Goal: Complete application form: Complete application form

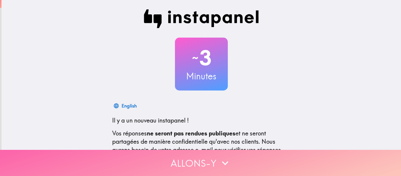
click at [186, 158] on button "Allons-y" at bounding box center [200, 163] width 401 height 26
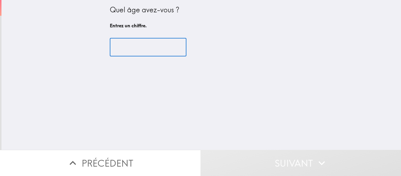
click at [147, 52] on input "number" at bounding box center [148, 47] width 77 height 18
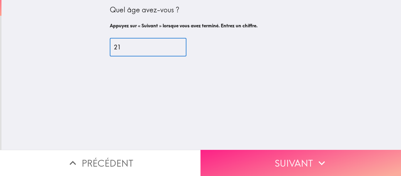
type input "21"
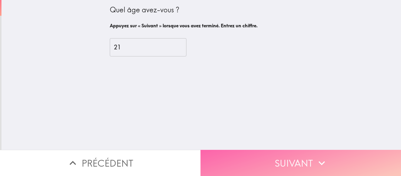
click at [261, 163] on button "Suivant" at bounding box center [300, 163] width 200 height 26
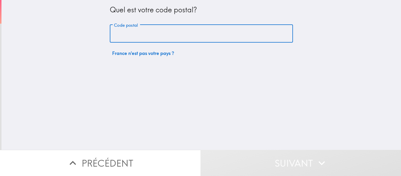
click at [185, 28] on input "Code postal" at bounding box center [201, 34] width 183 height 18
type input "69100"
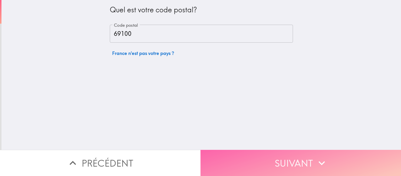
click at [251, 162] on button "Suivant" at bounding box center [300, 163] width 200 height 26
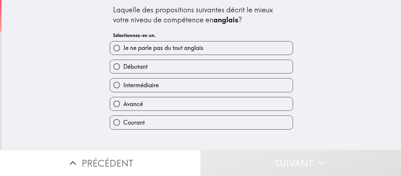
click at [195, 92] on div "Avancé" at bounding box center [199, 101] width 188 height 18
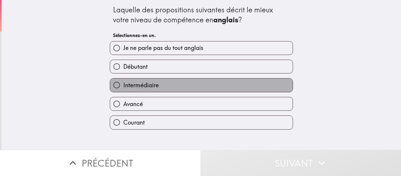
click at [201, 90] on label "Intermédiaire" at bounding box center [201, 84] width 182 height 13
click at [123, 90] on input "Intermédiaire" at bounding box center [116, 84] width 13 height 13
radio input "true"
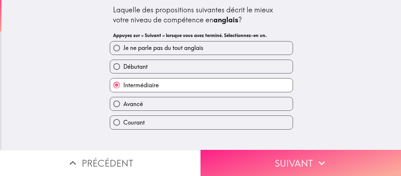
click at [224, 158] on button "Suivant" at bounding box center [300, 163] width 200 height 26
